Goal: Task Accomplishment & Management: Manage account settings

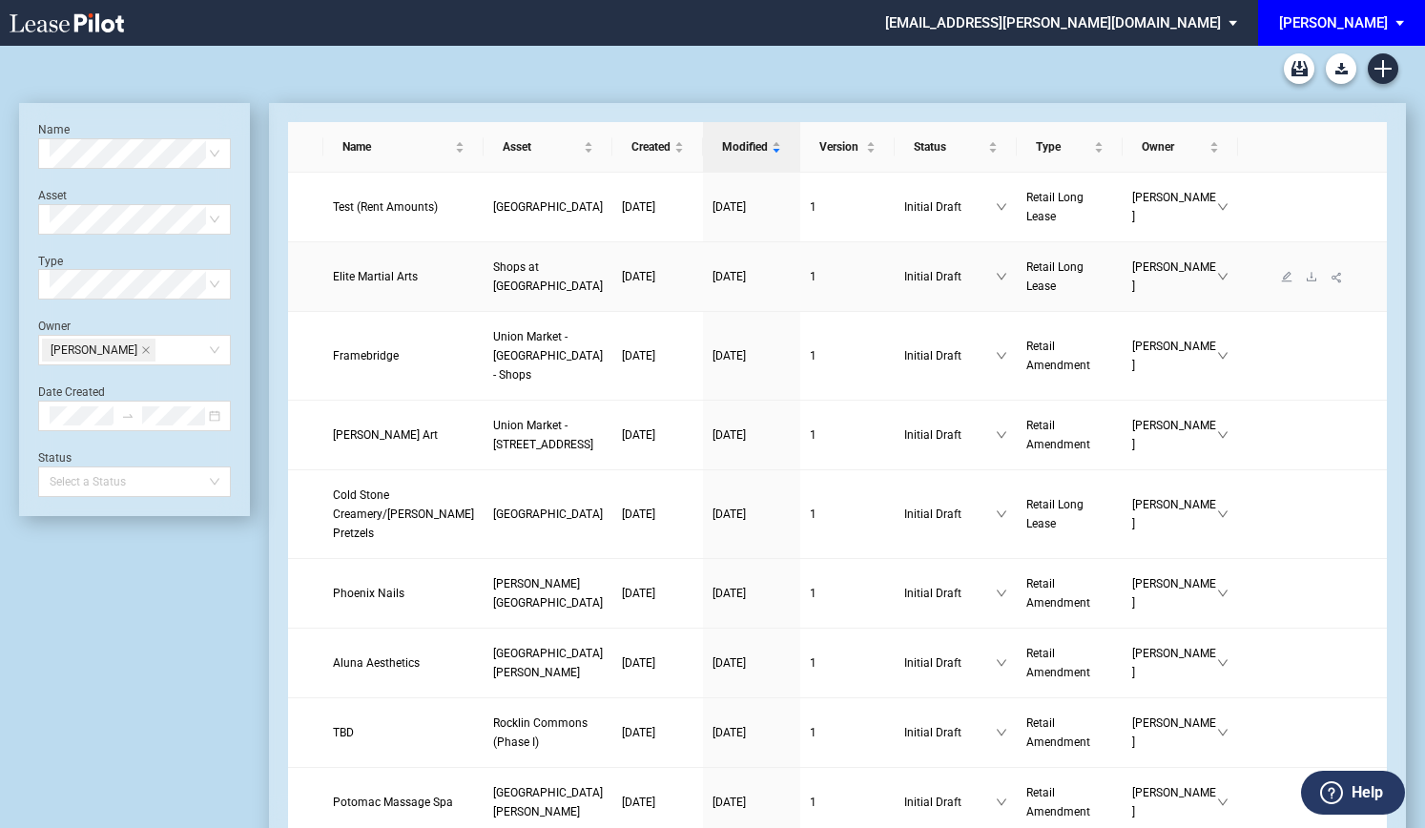
click at [408, 283] on span "Elite Martial Arts" at bounding box center [375, 276] width 85 height 13
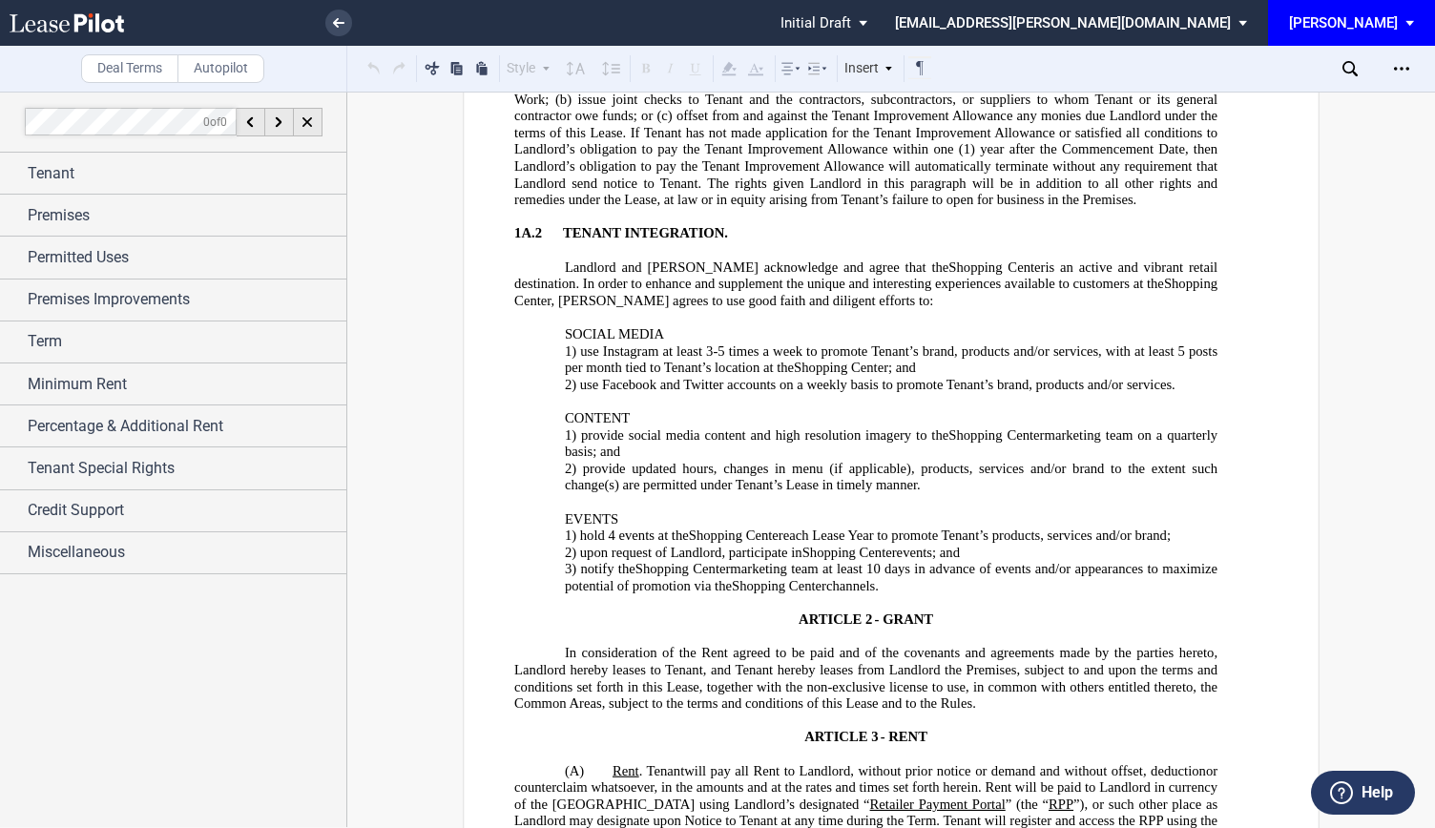
scroll to position [4293, 0]
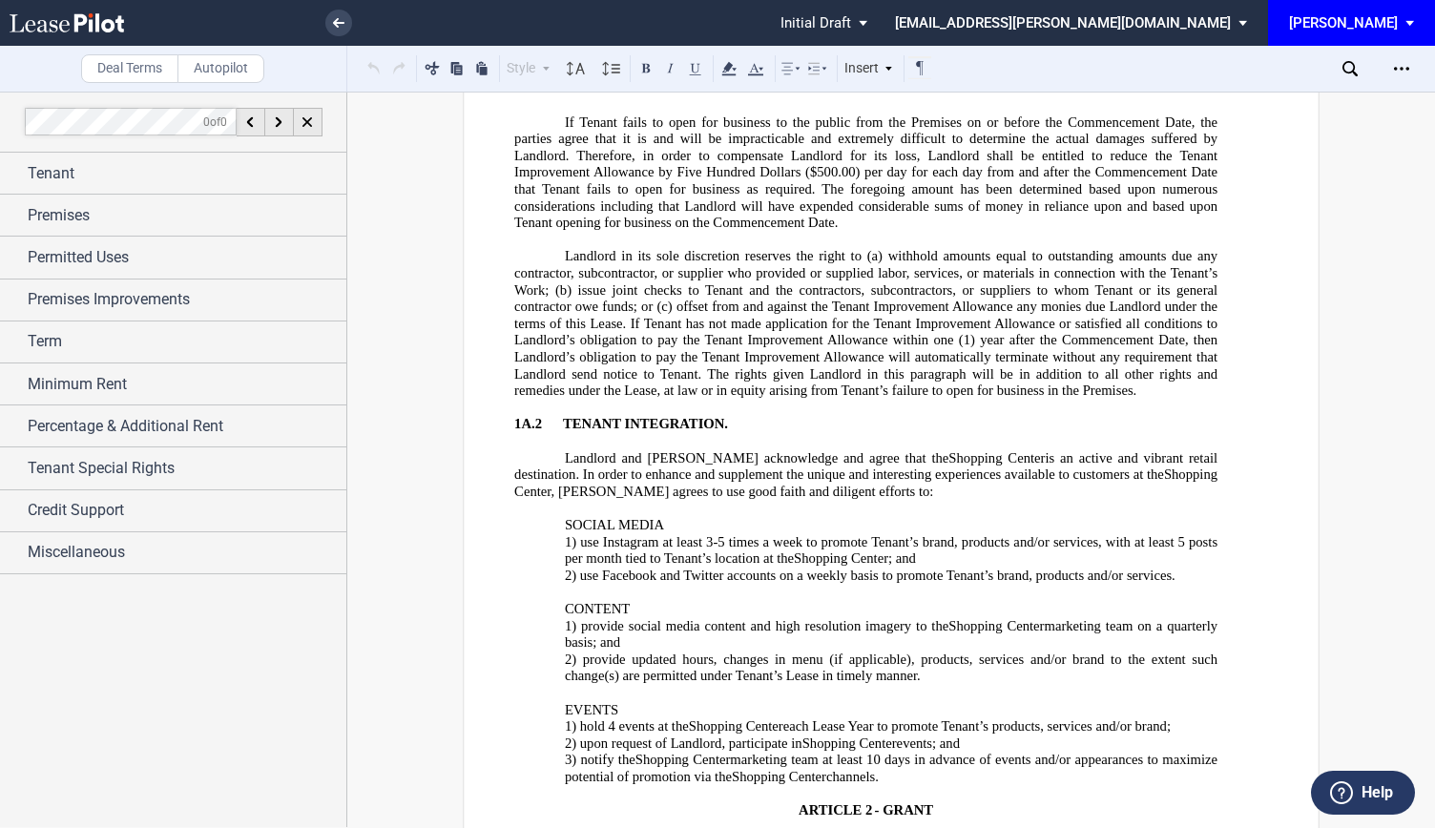
drag, startPoint x: 501, startPoint y: 260, endPoint x: 792, endPoint y: 743, distance: 563.6
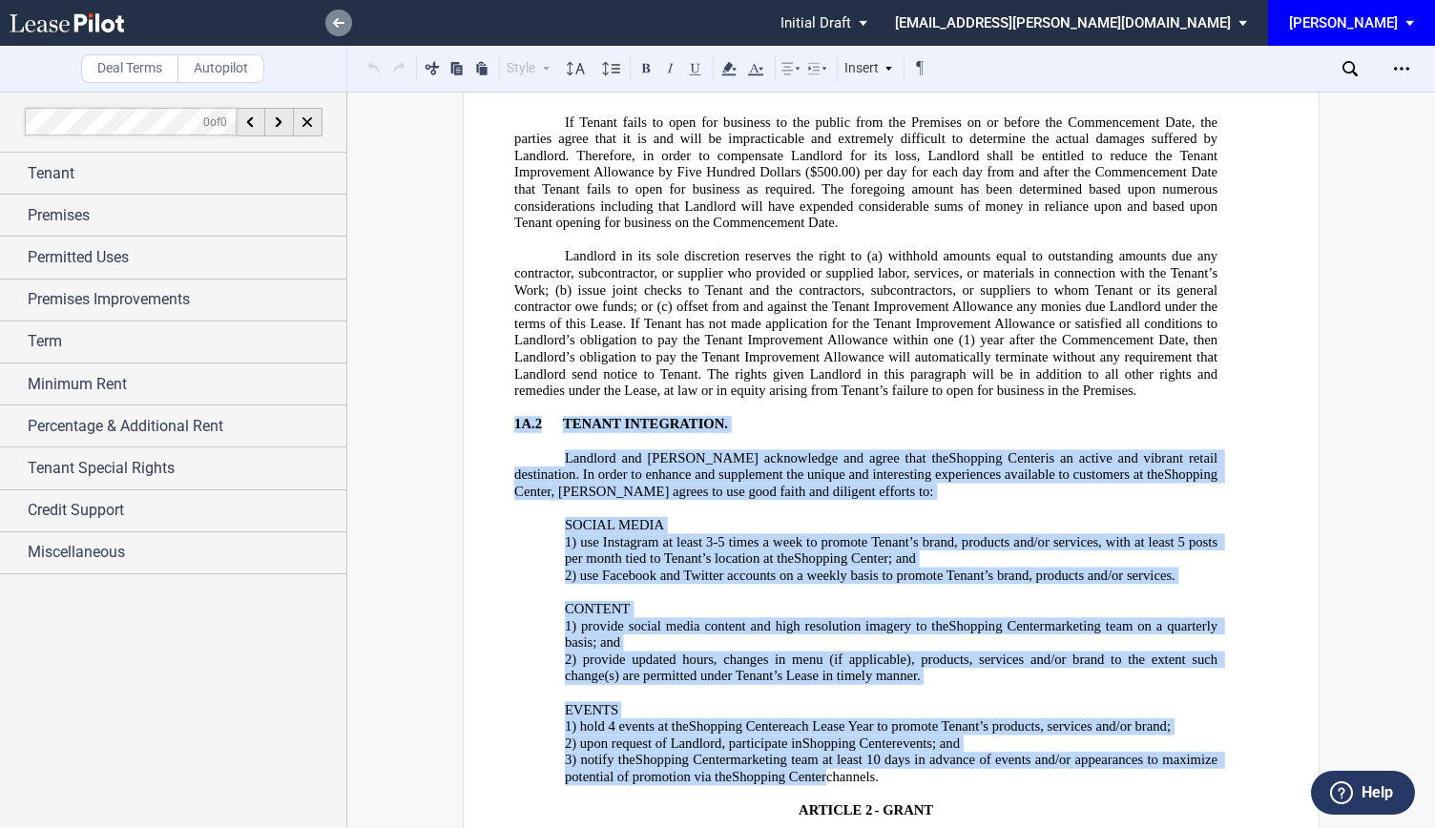
click at [345, 22] on link at bounding box center [338, 23] width 27 height 27
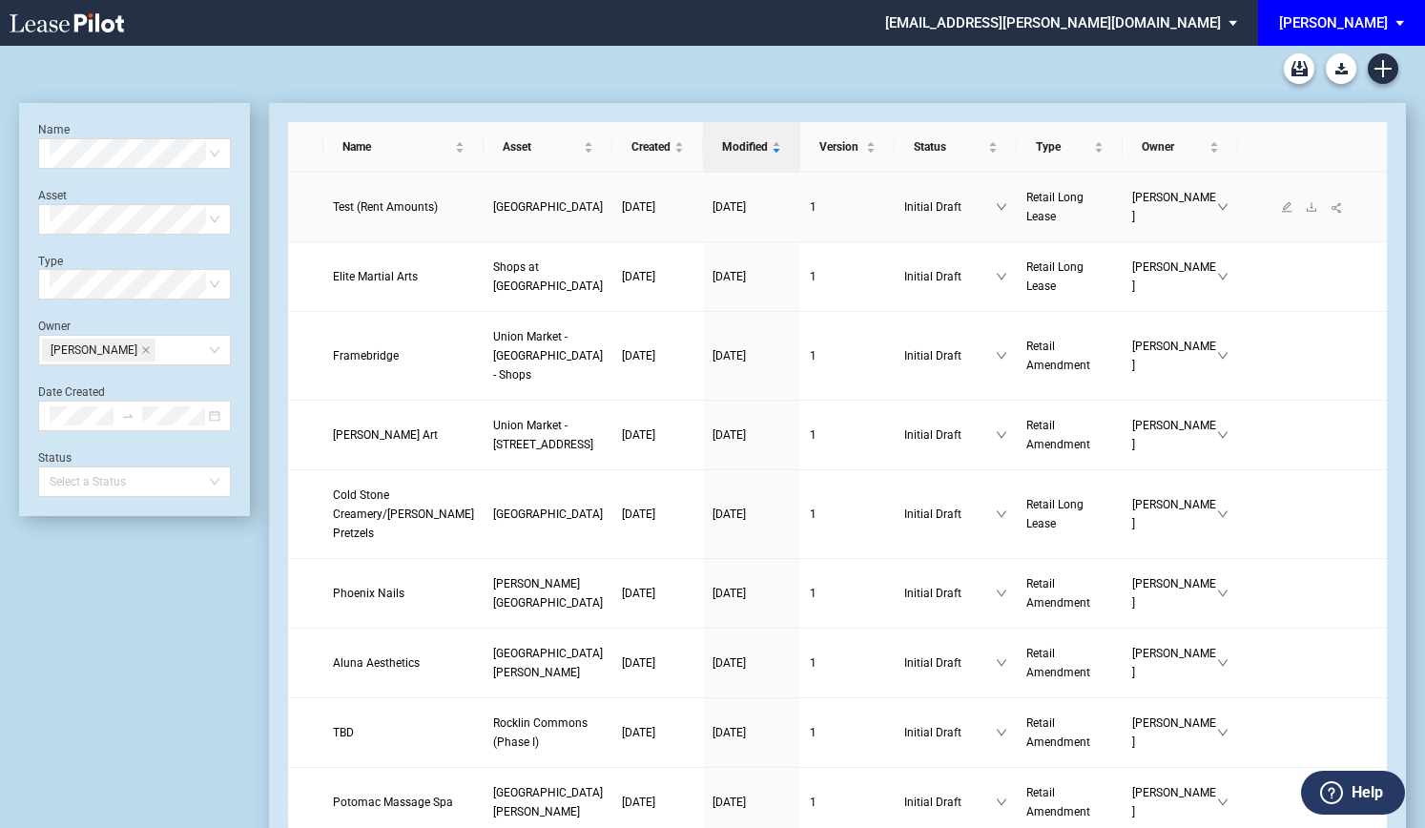
click at [357, 207] on link "Test (Rent Amounts)" at bounding box center [403, 206] width 141 height 19
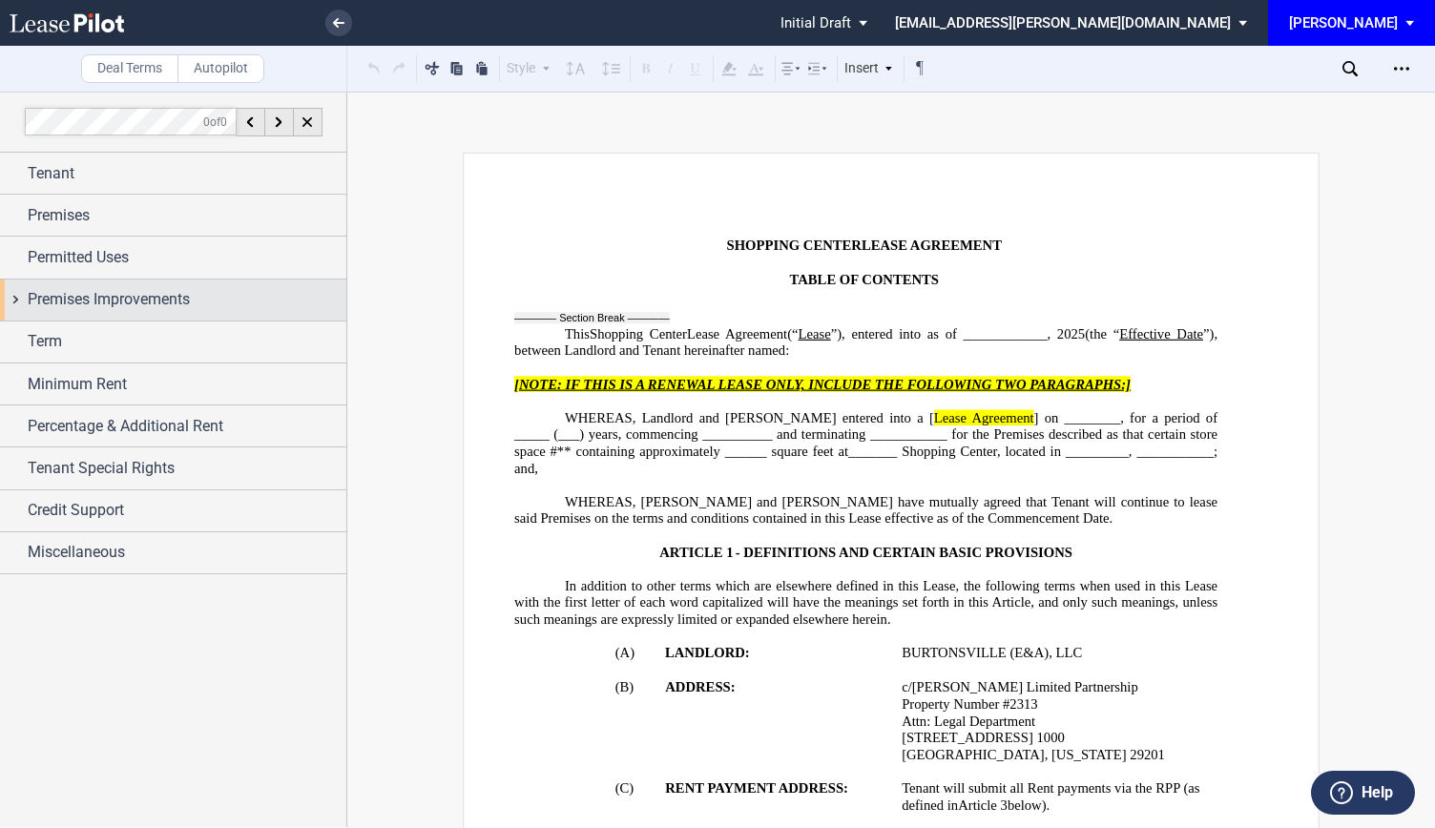
click at [31, 310] on span "Premises Improvements" at bounding box center [109, 299] width 162 height 23
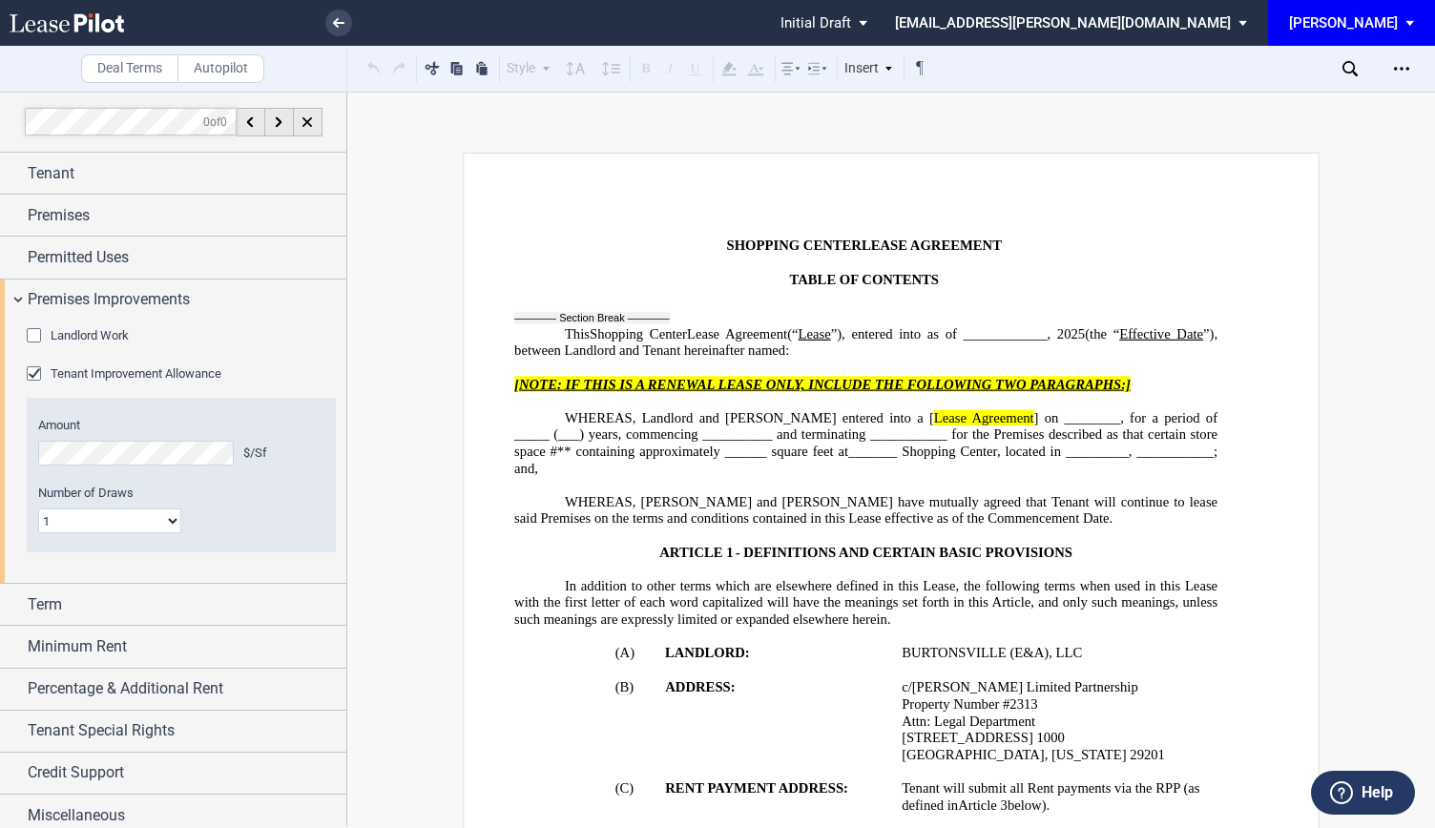
click at [31, 339] on div "Landlord Work" at bounding box center [36, 337] width 19 height 19
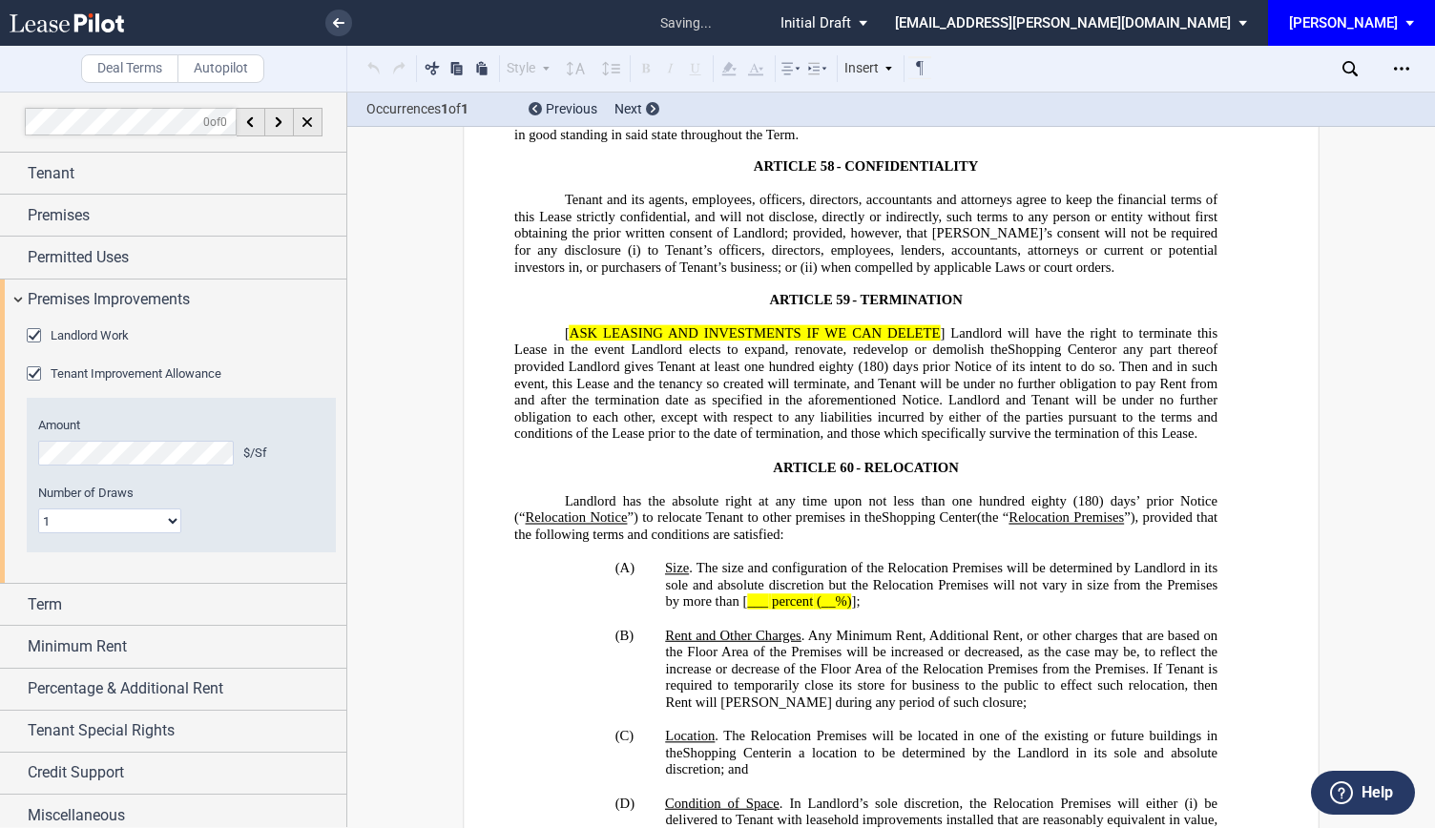
scroll to position [34089, 0]
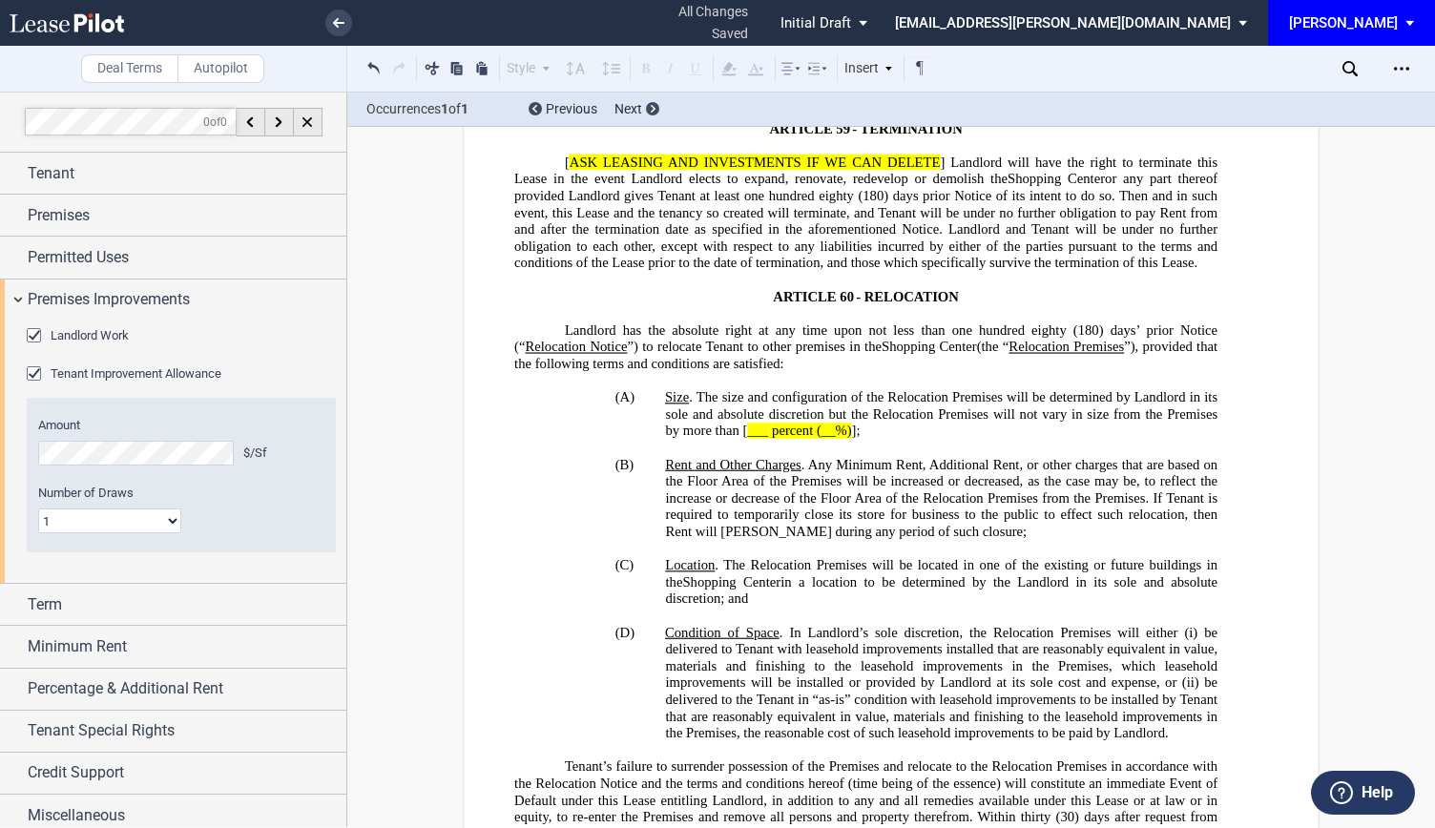
click at [35, 335] on div "Landlord Work" at bounding box center [36, 337] width 19 height 19
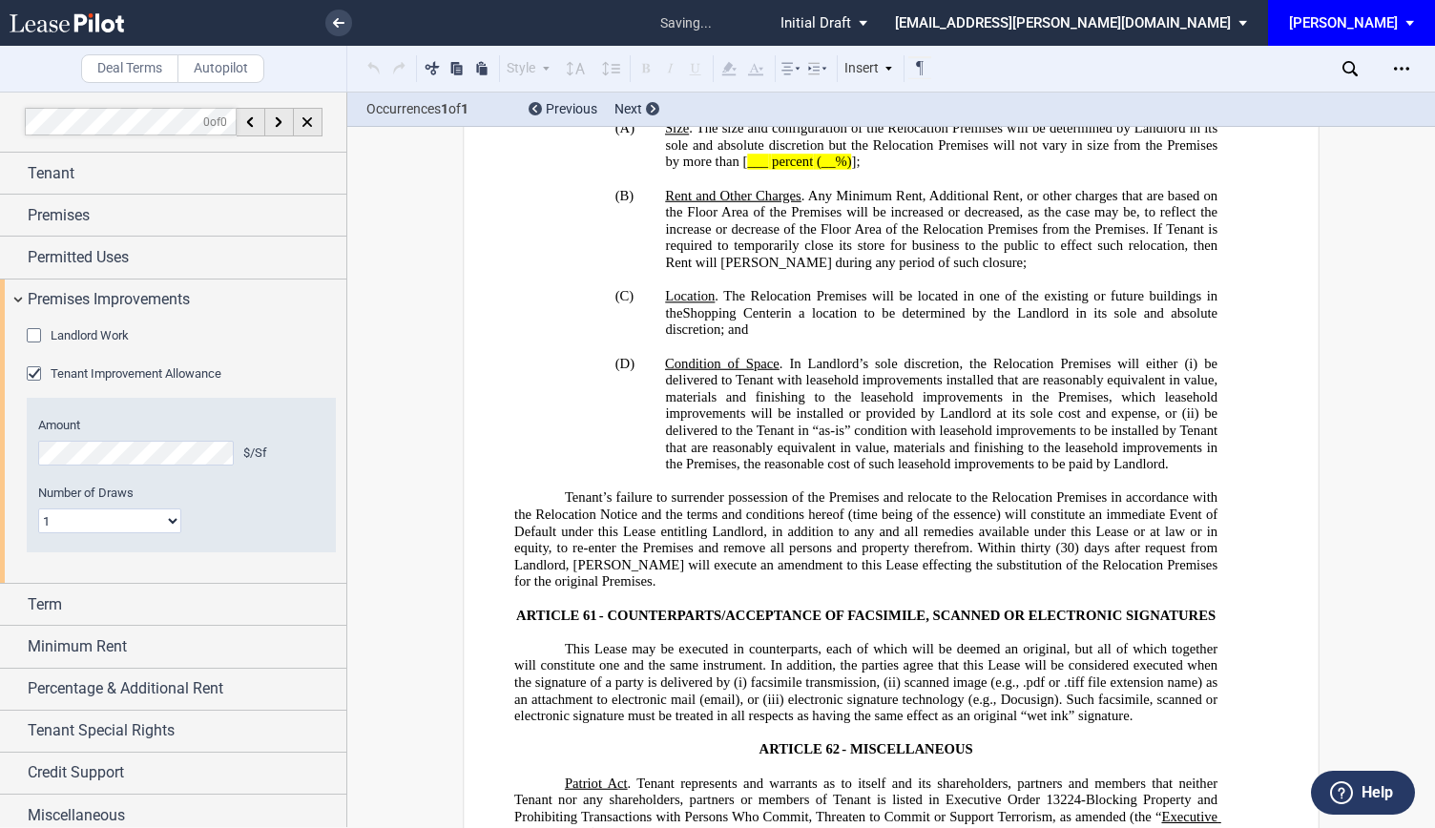
scroll to position [34374, 0]
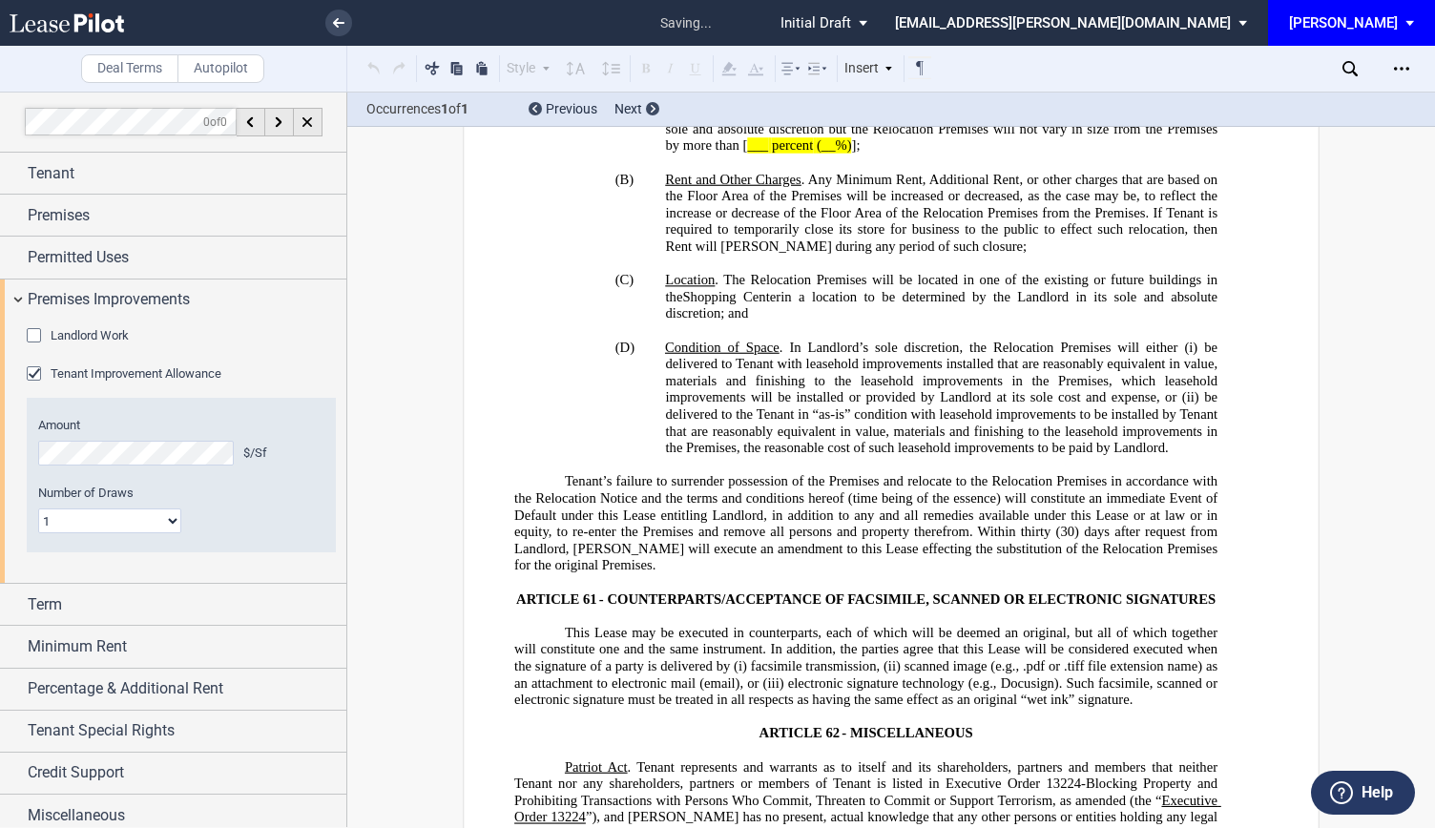
drag, startPoint x: 506, startPoint y: 194, endPoint x: 853, endPoint y: 466, distance: 441.6
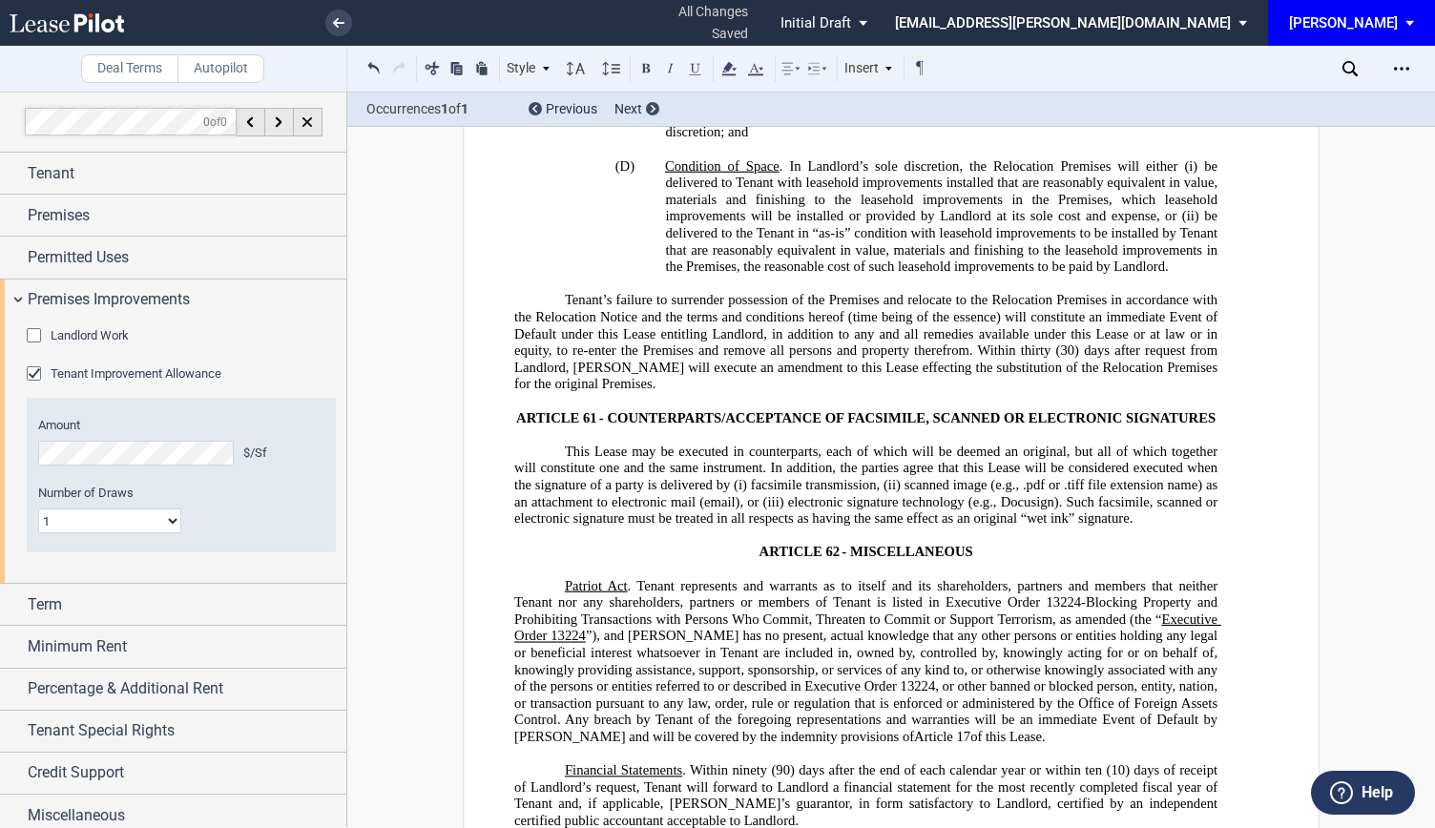
scroll to position [34563, 0]
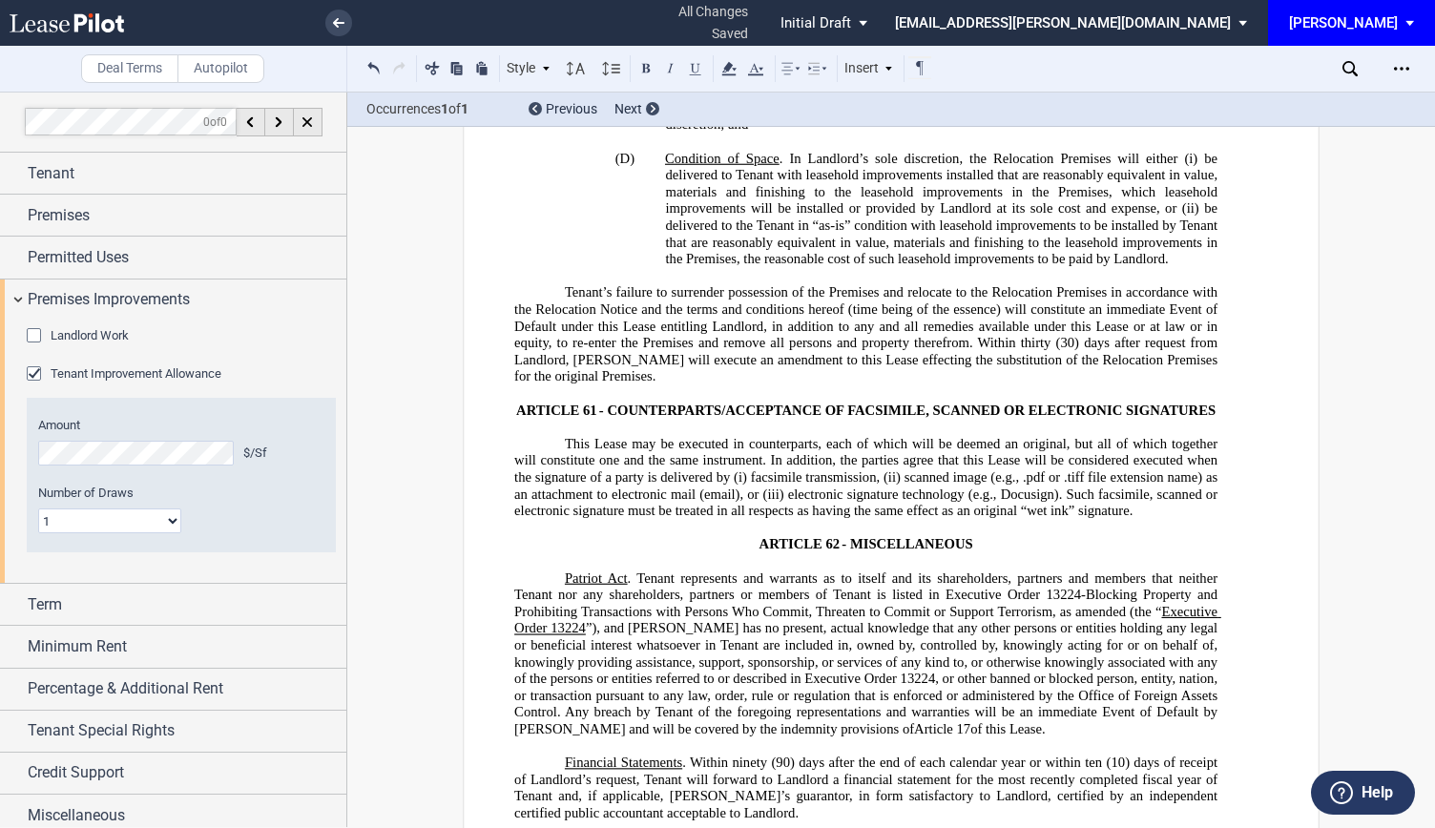
drag, startPoint x: 509, startPoint y: 502, endPoint x: 866, endPoint y: 280, distance: 420.4
